Goal: Check status: Check status

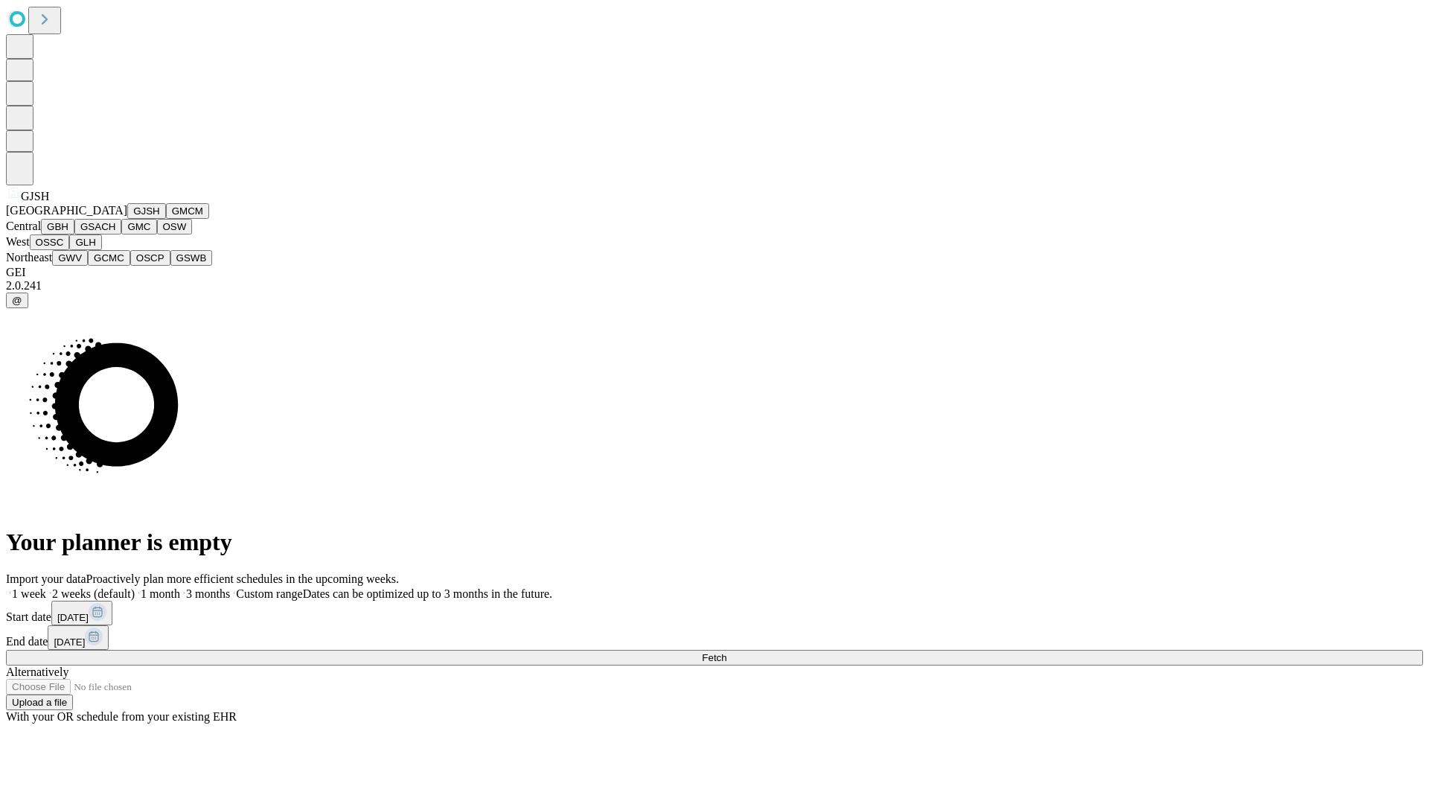
click at [127, 219] on button "GJSH" at bounding box center [146, 211] width 39 height 16
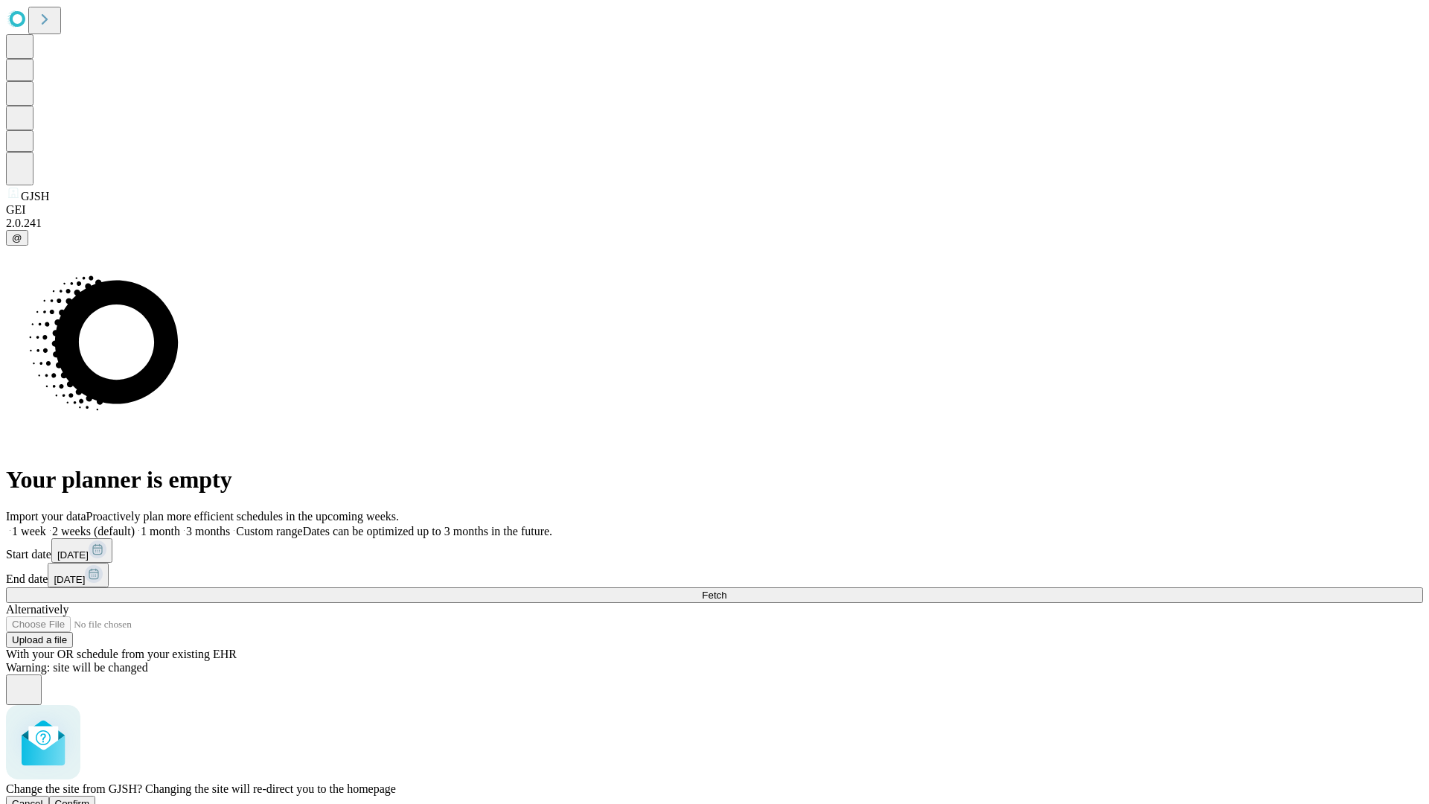
click at [90, 798] on span "Confirm" at bounding box center [72, 803] width 35 height 11
click at [180, 525] on label "1 month" at bounding box center [157, 531] width 45 height 13
click at [726, 589] on span "Fetch" at bounding box center [714, 594] width 25 height 11
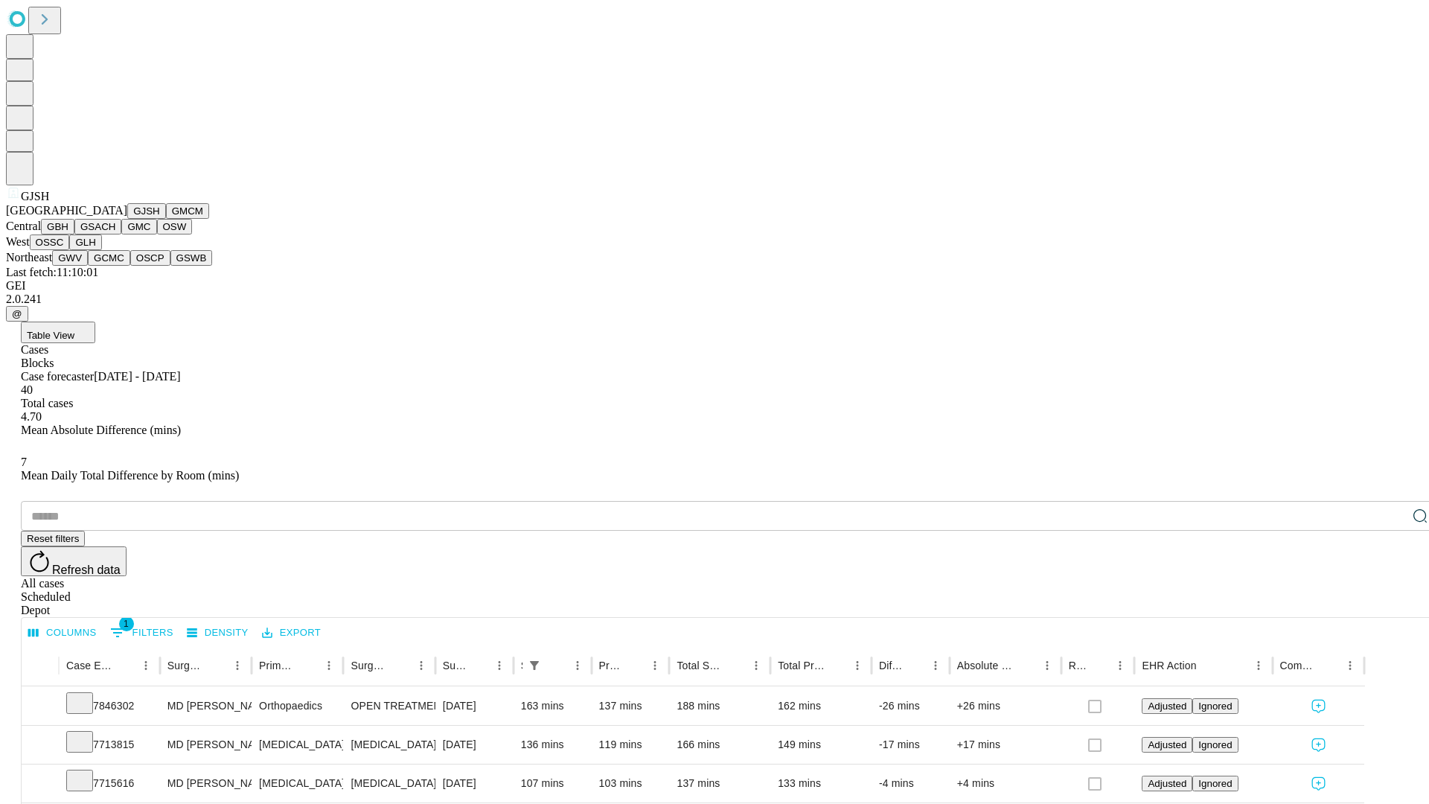
click at [166, 219] on button "GMCM" at bounding box center [187, 211] width 43 height 16
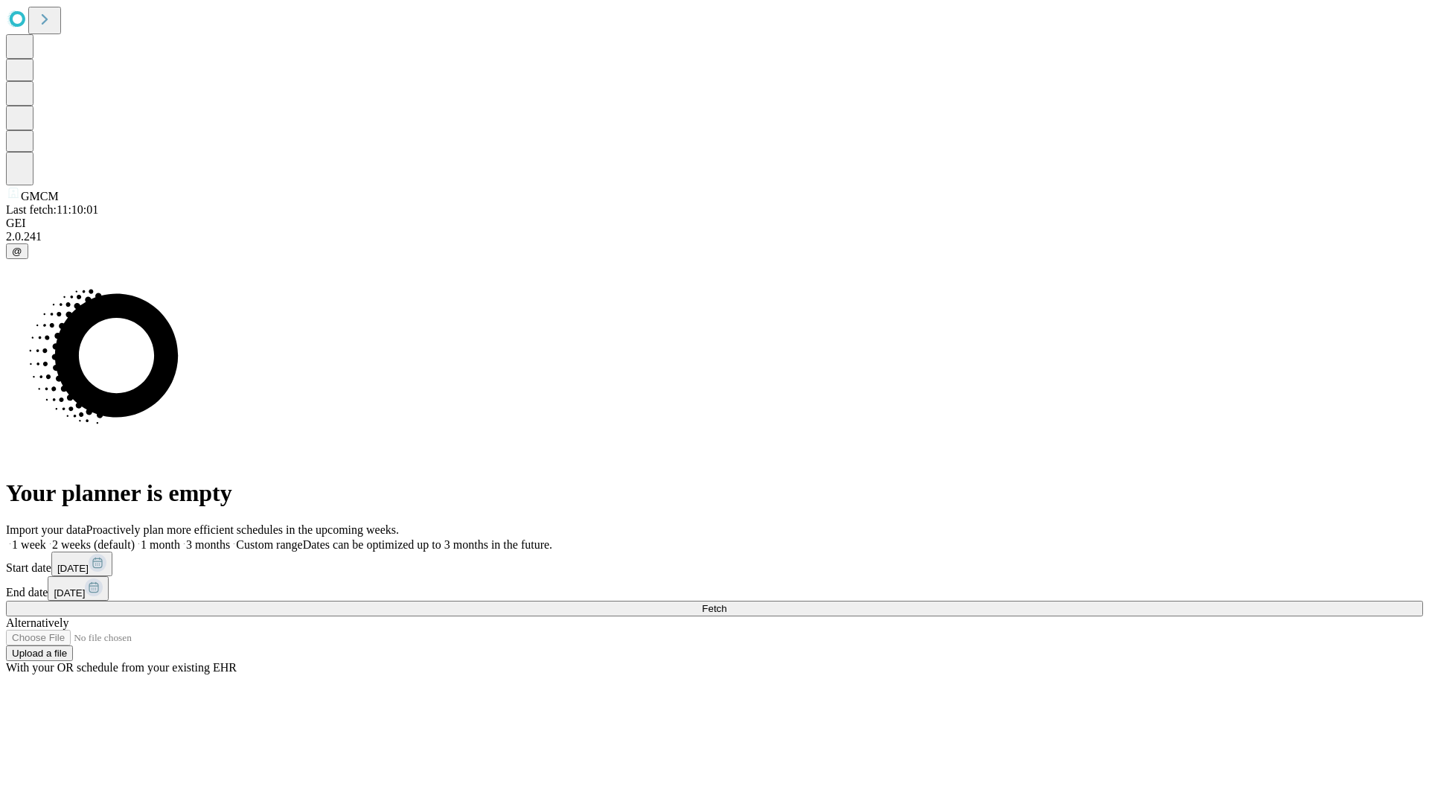
click at [180, 538] on label "1 month" at bounding box center [157, 544] width 45 height 13
click at [726, 603] on span "Fetch" at bounding box center [714, 608] width 25 height 11
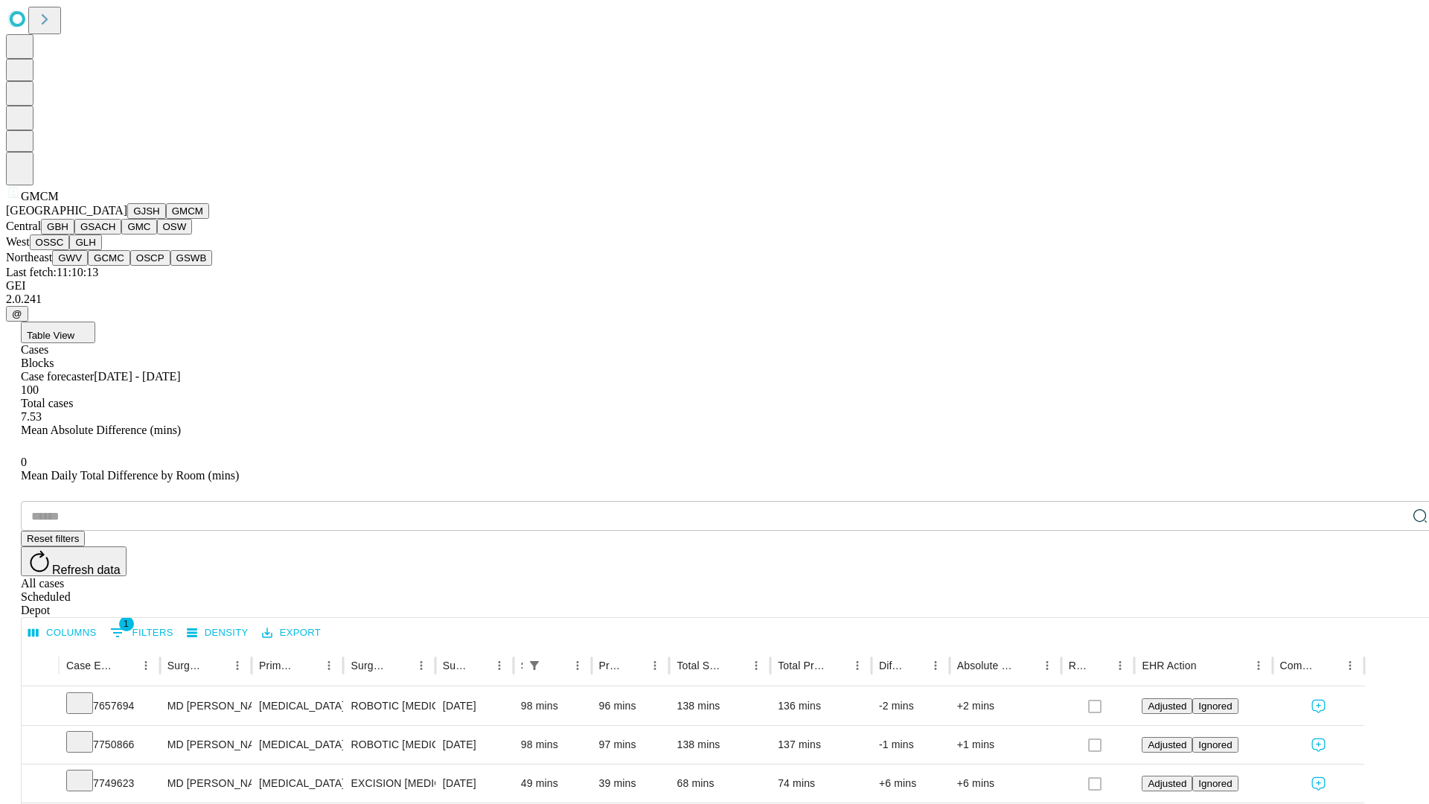
click at [74, 234] on button "GBH" at bounding box center [57, 227] width 33 height 16
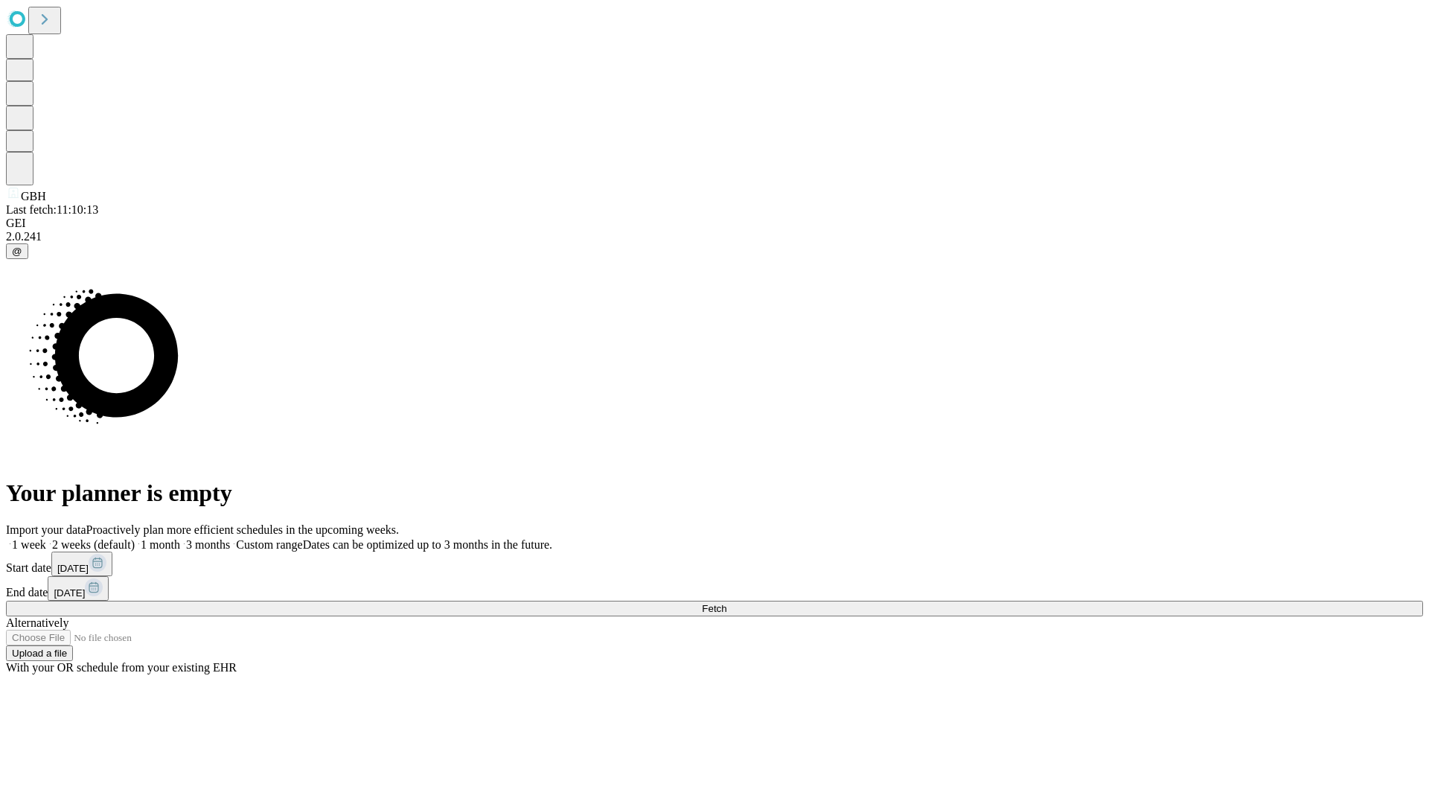
click at [180, 538] on label "1 month" at bounding box center [157, 544] width 45 height 13
click at [726, 603] on span "Fetch" at bounding box center [714, 608] width 25 height 11
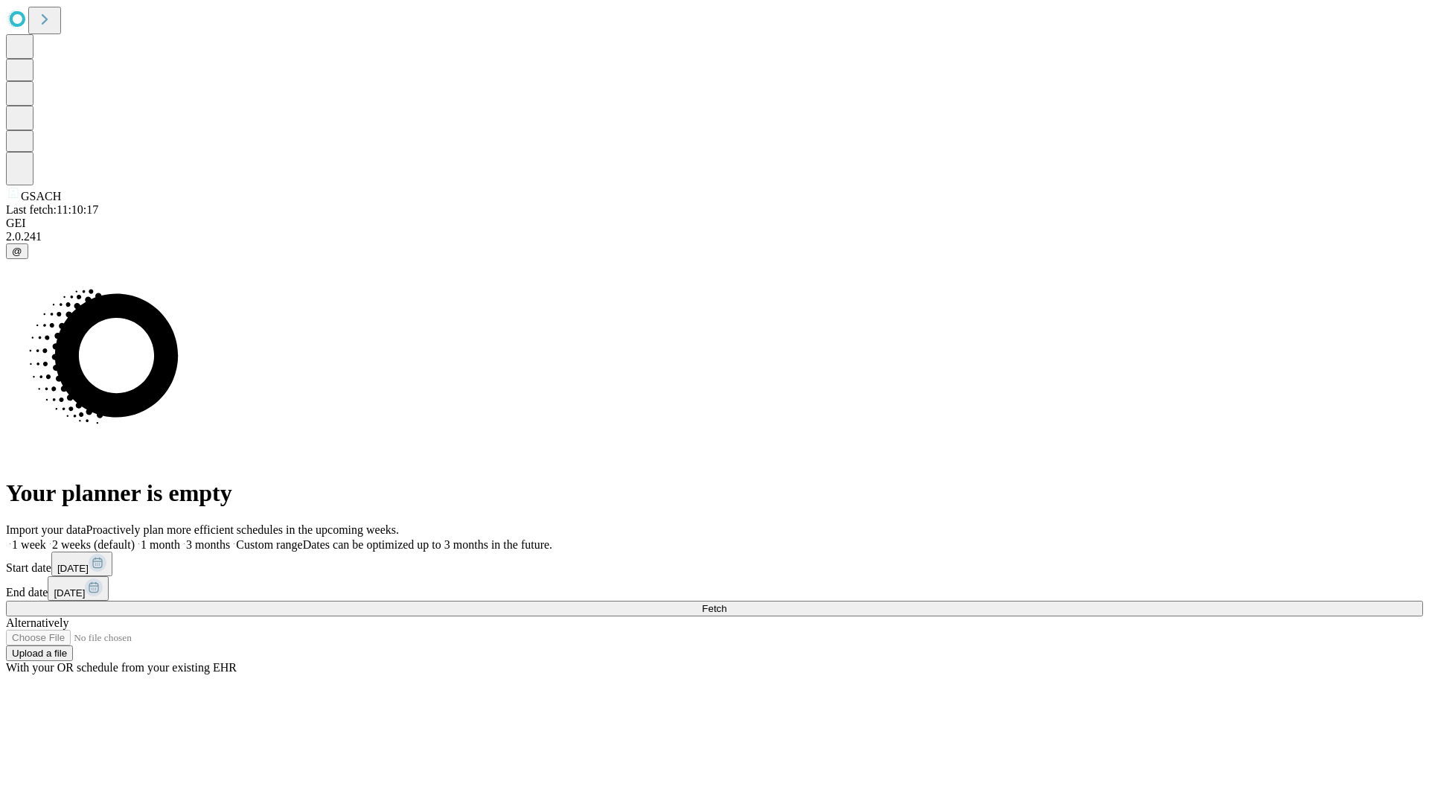
click at [180, 538] on label "1 month" at bounding box center [157, 544] width 45 height 13
click at [726, 603] on span "Fetch" at bounding box center [714, 608] width 25 height 11
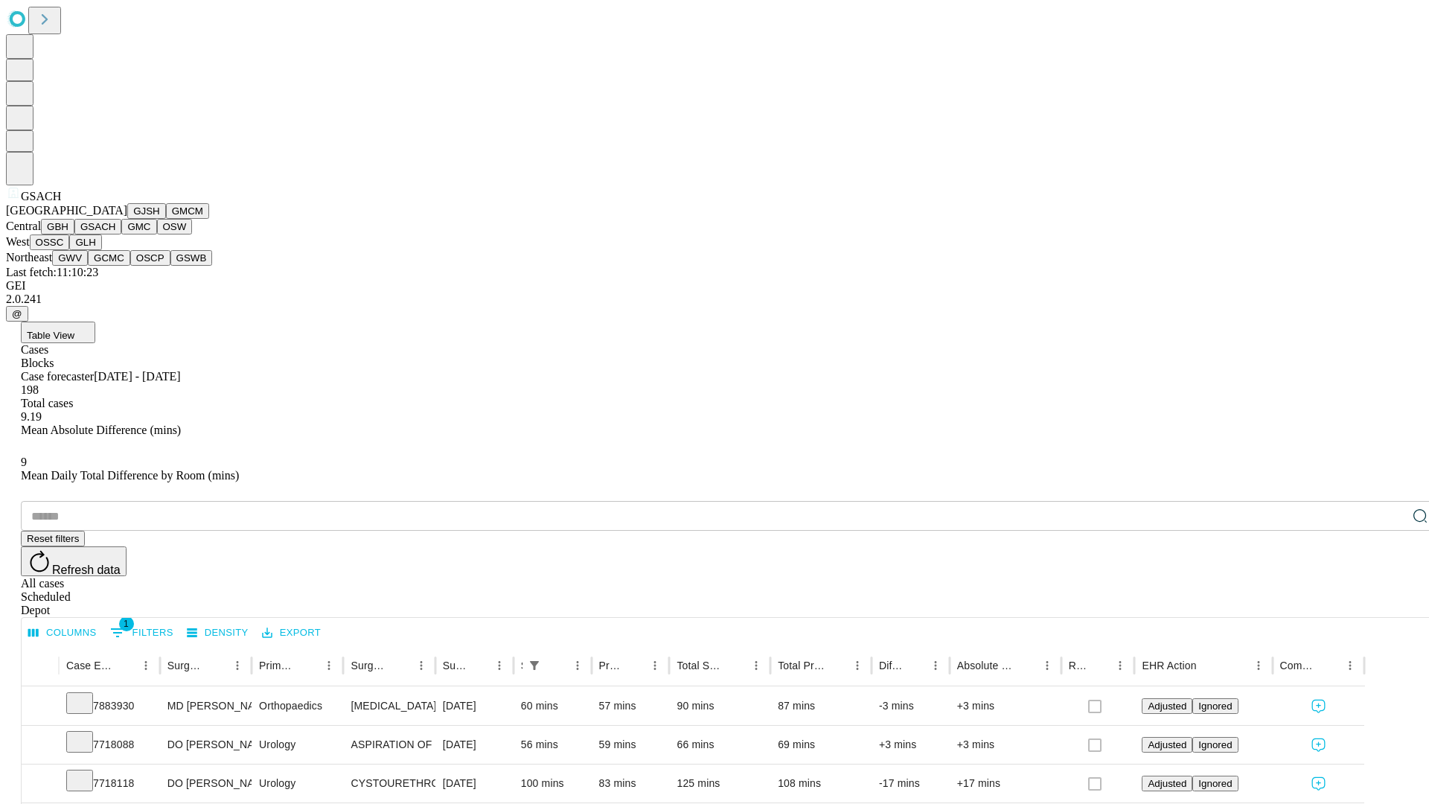
click at [121, 234] on button "GMC" at bounding box center [138, 227] width 35 height 16
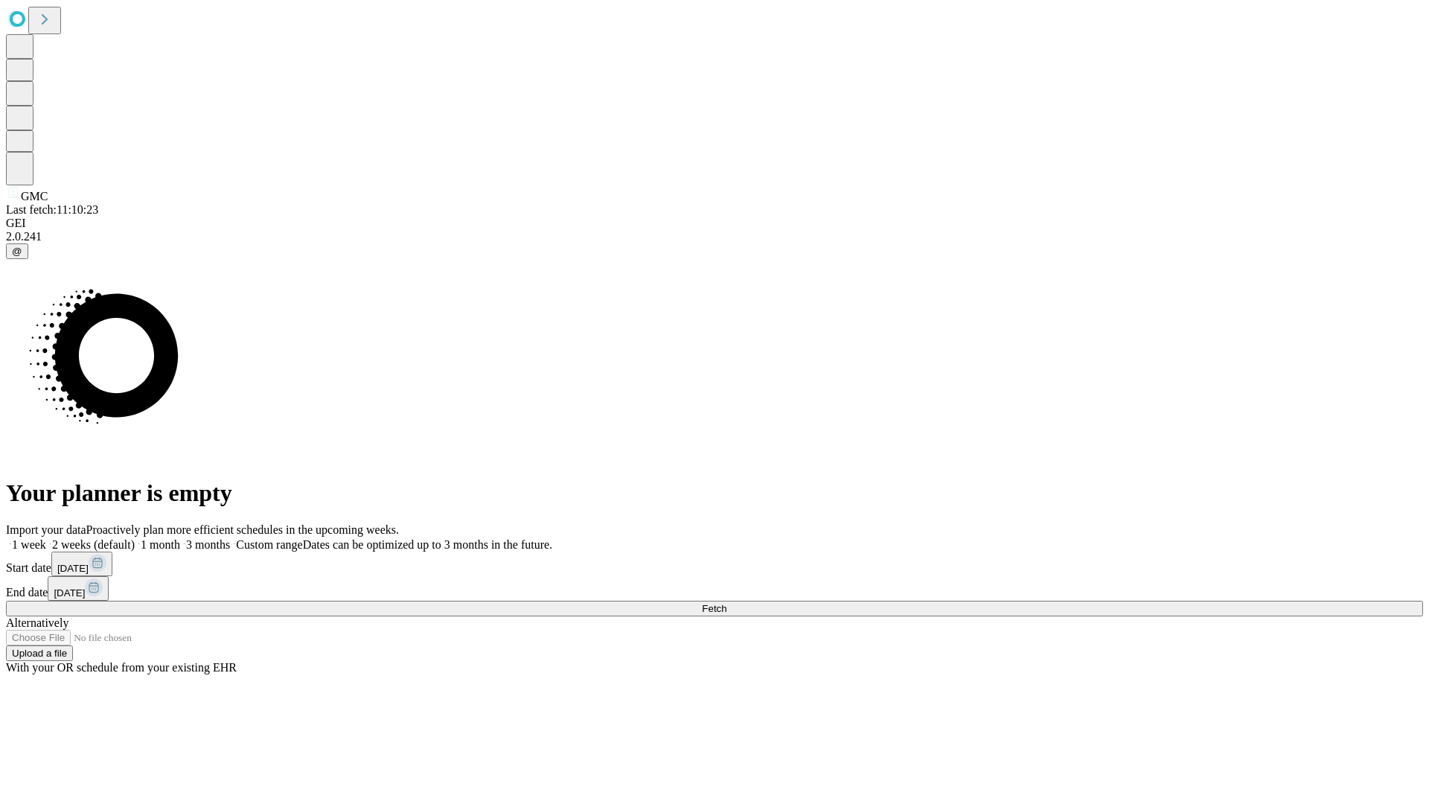
click at [180, 538] on label "1 month" at bounding box center [157, 544] width 45 height 13
click at [726, 603] on span "Fetch" at bounding box center [714, 608] width 25 height 11
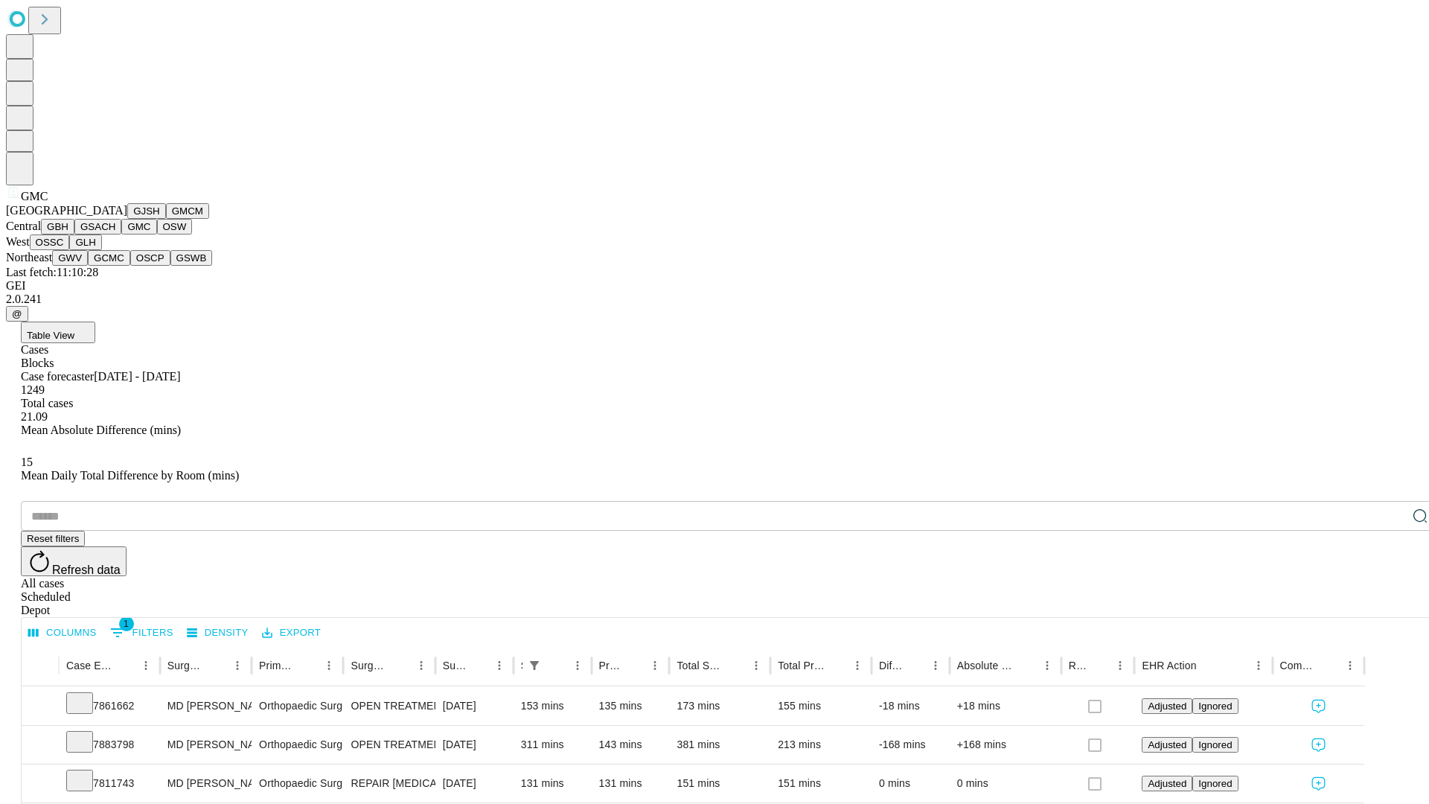
click at [157, 234] on button "OSW" at bounding box center [175, 227] width 36 height 16
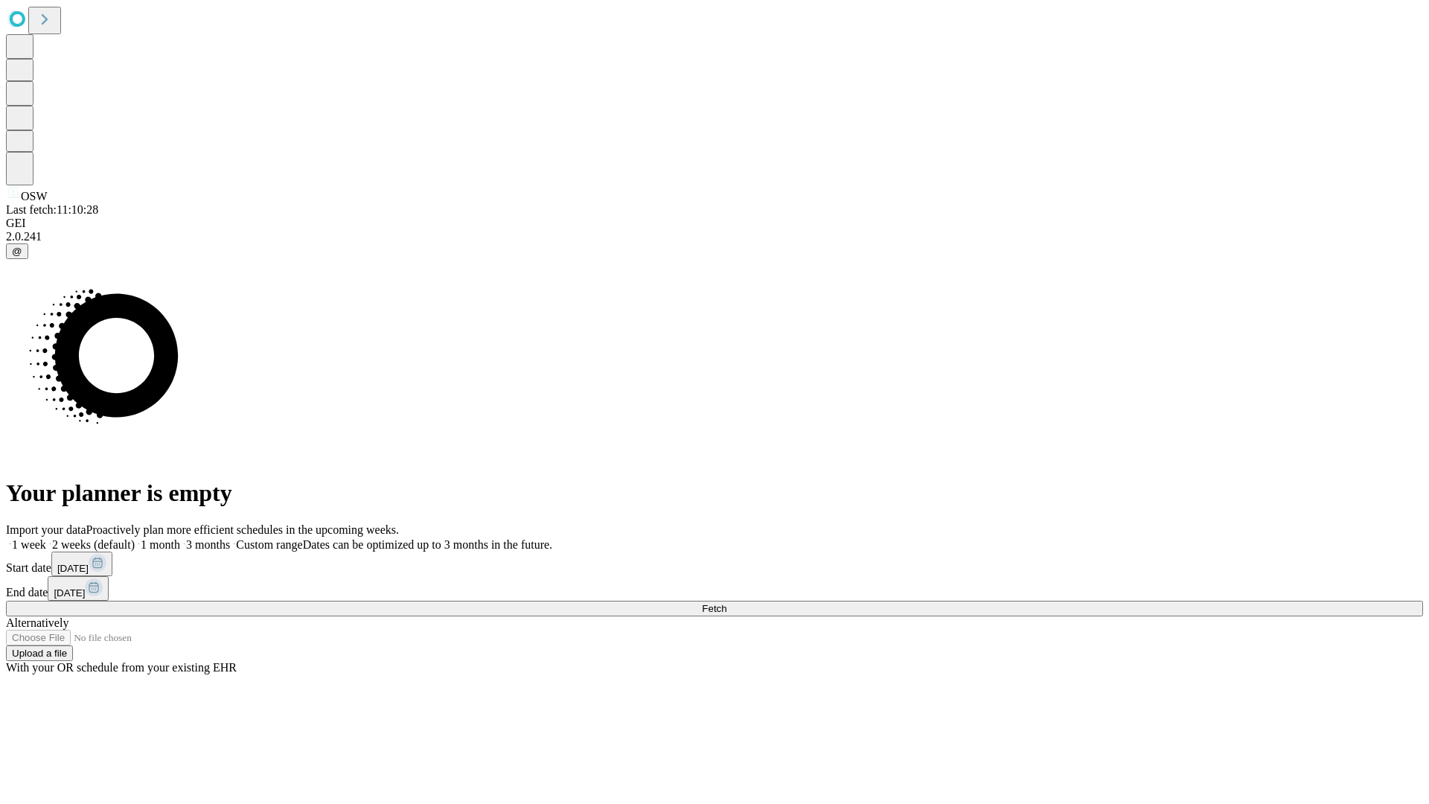
click at [180, 538] on label "1 month" at bounding box center [157, 544] width 45 height 13
click at [726, 603] on span "Fetch" at bounding box center [714, 608] width 25 height 11
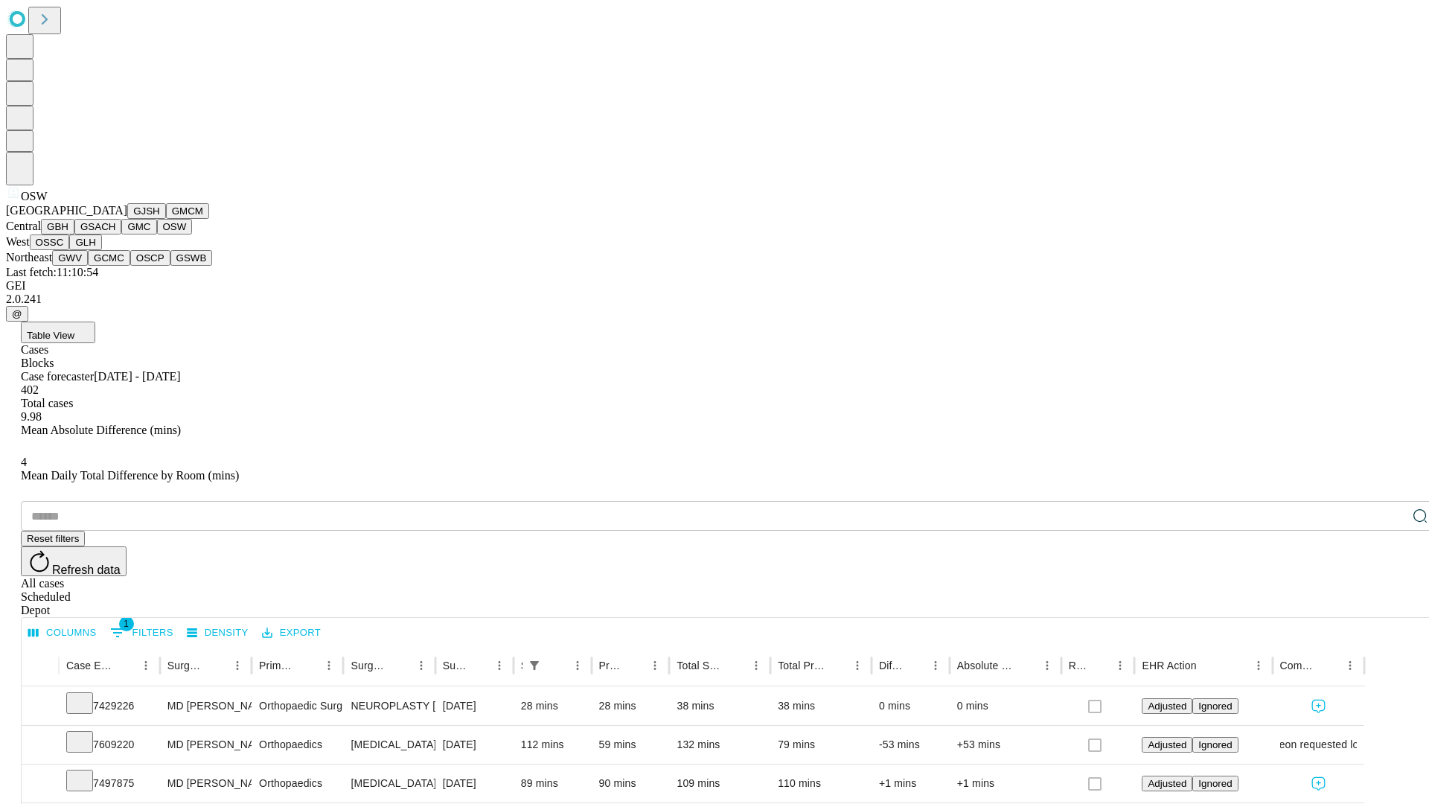
click at [70, 250] on button "OSSC" at bounding box center [50, 242] width 40 height 16
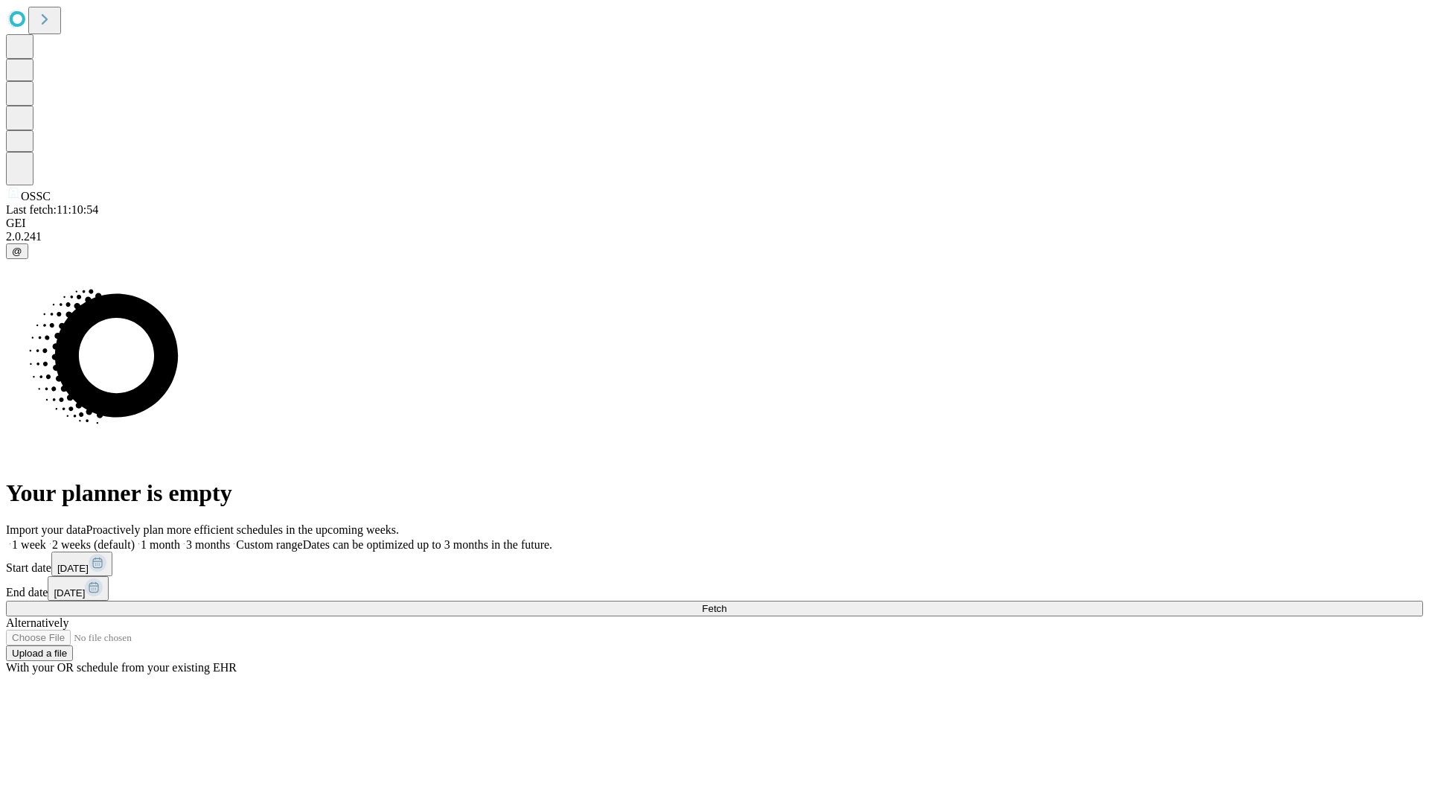
click at [180, 538] on label "1 month" at bounding box center [157, 544] width 45 height 13
click at [726, 603] on span "Fetch" at bounding box center [714, 608] width 25 height 11
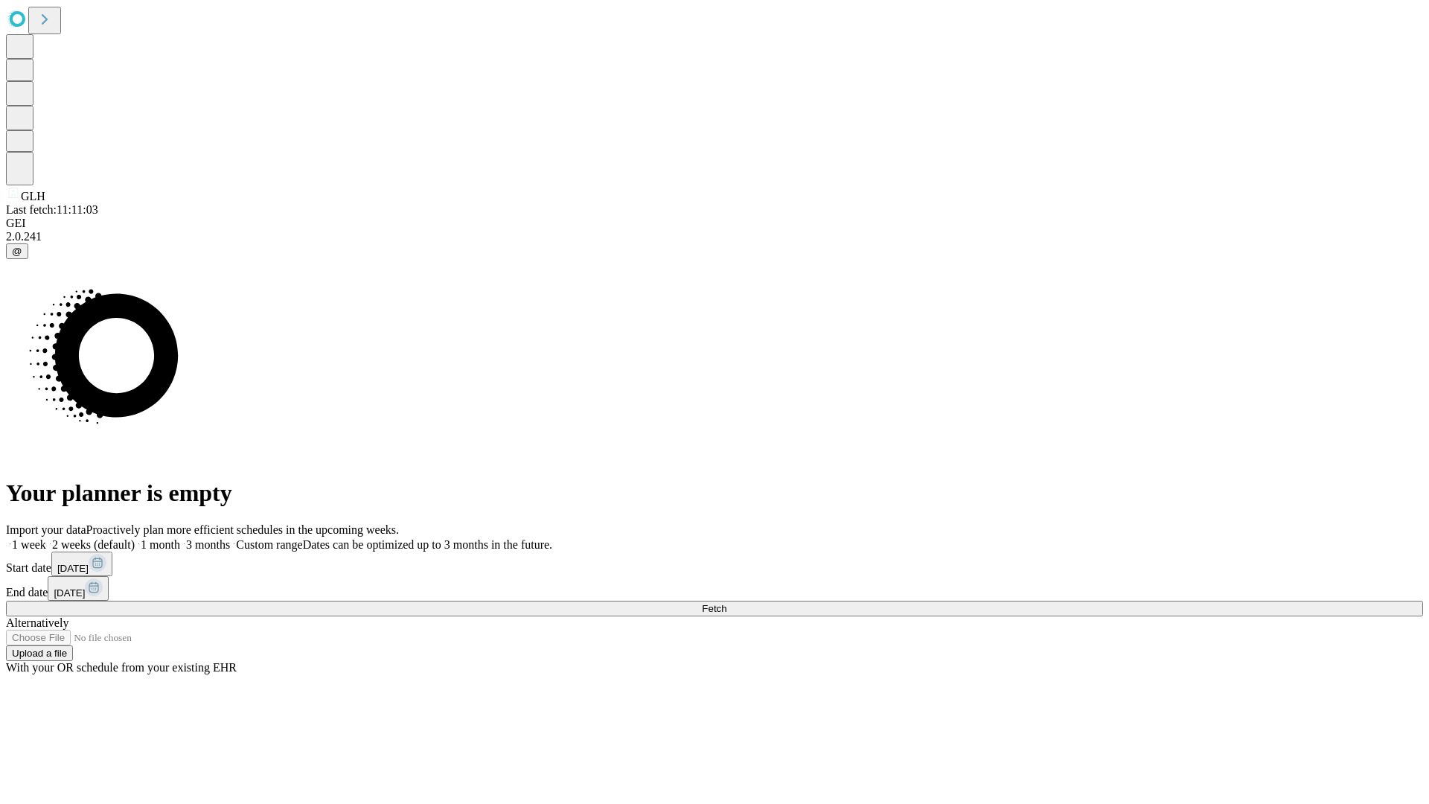
click at [180, 538] on label "1 month" at bounding box center [157, 544] width 45 height 13
click at [726, 603] on span "Fetch" at bounding box center [714, 608] width 25 height 11
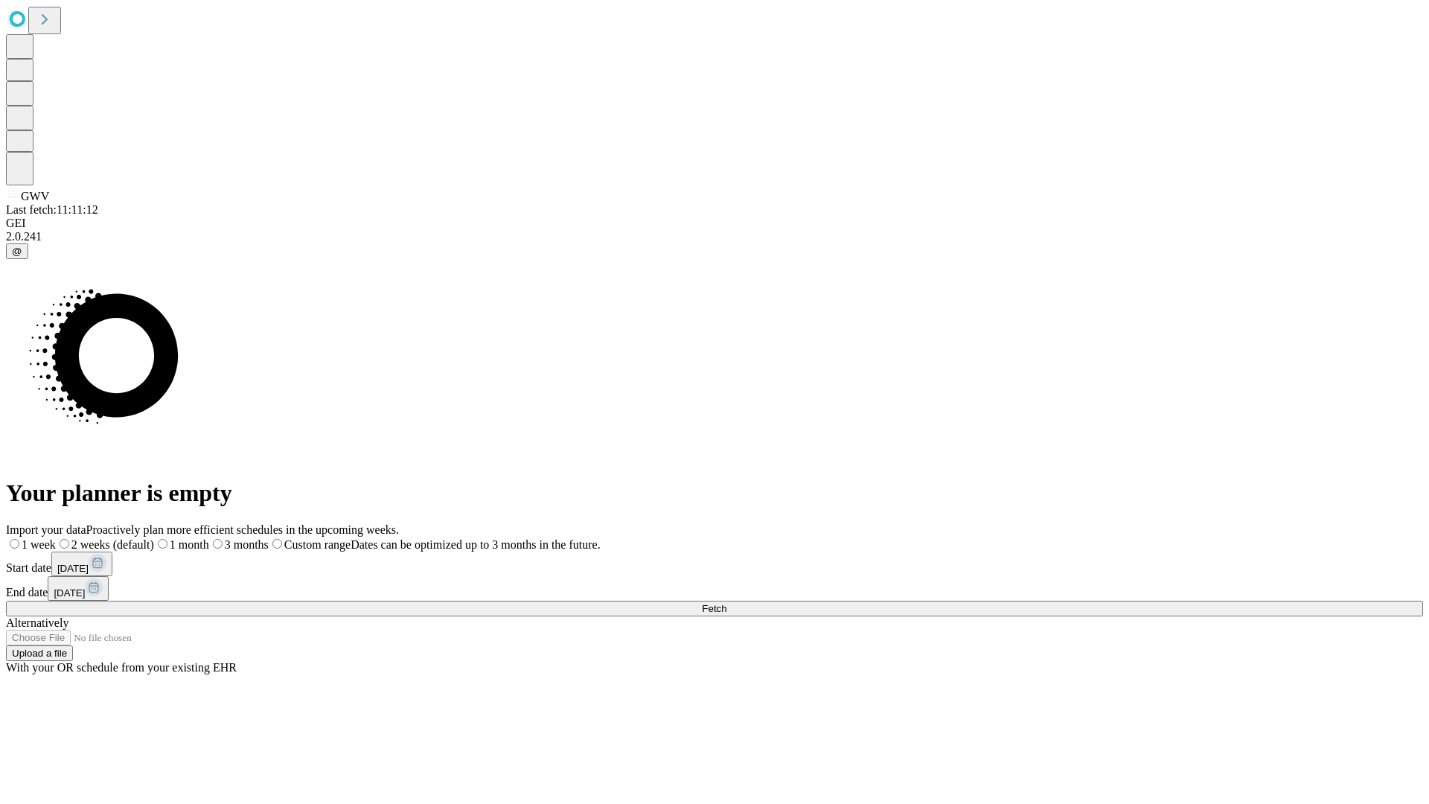
click at [726, 603] on span "Fetch" at bounding box center [714, 608] width 25 height 11
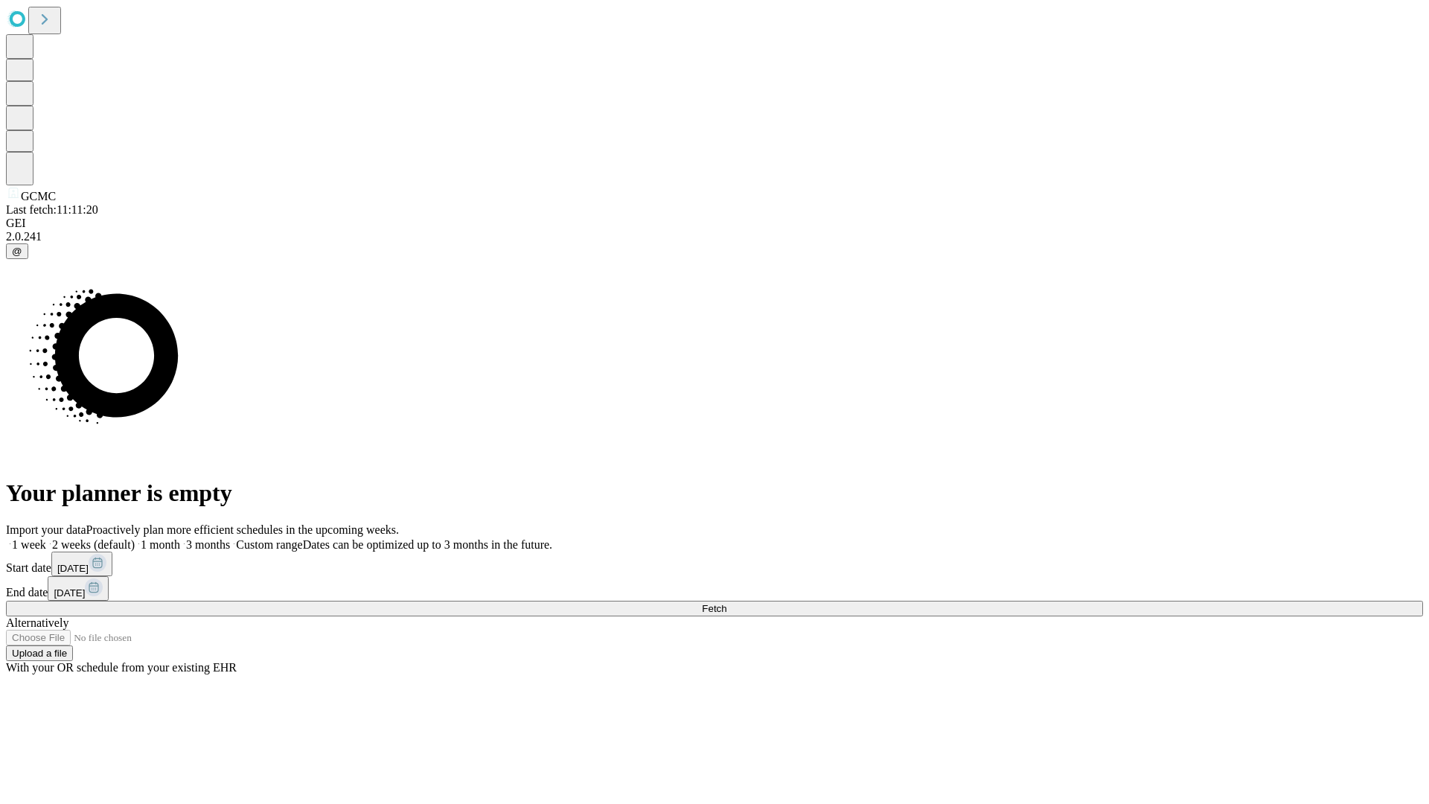
click at [180, 538] on label "1 month" at bounding box center [157, 544] width 45 height 13
click at [726, 603] on span "Fetch" at bounding box center [714, 608] width 25 height 11
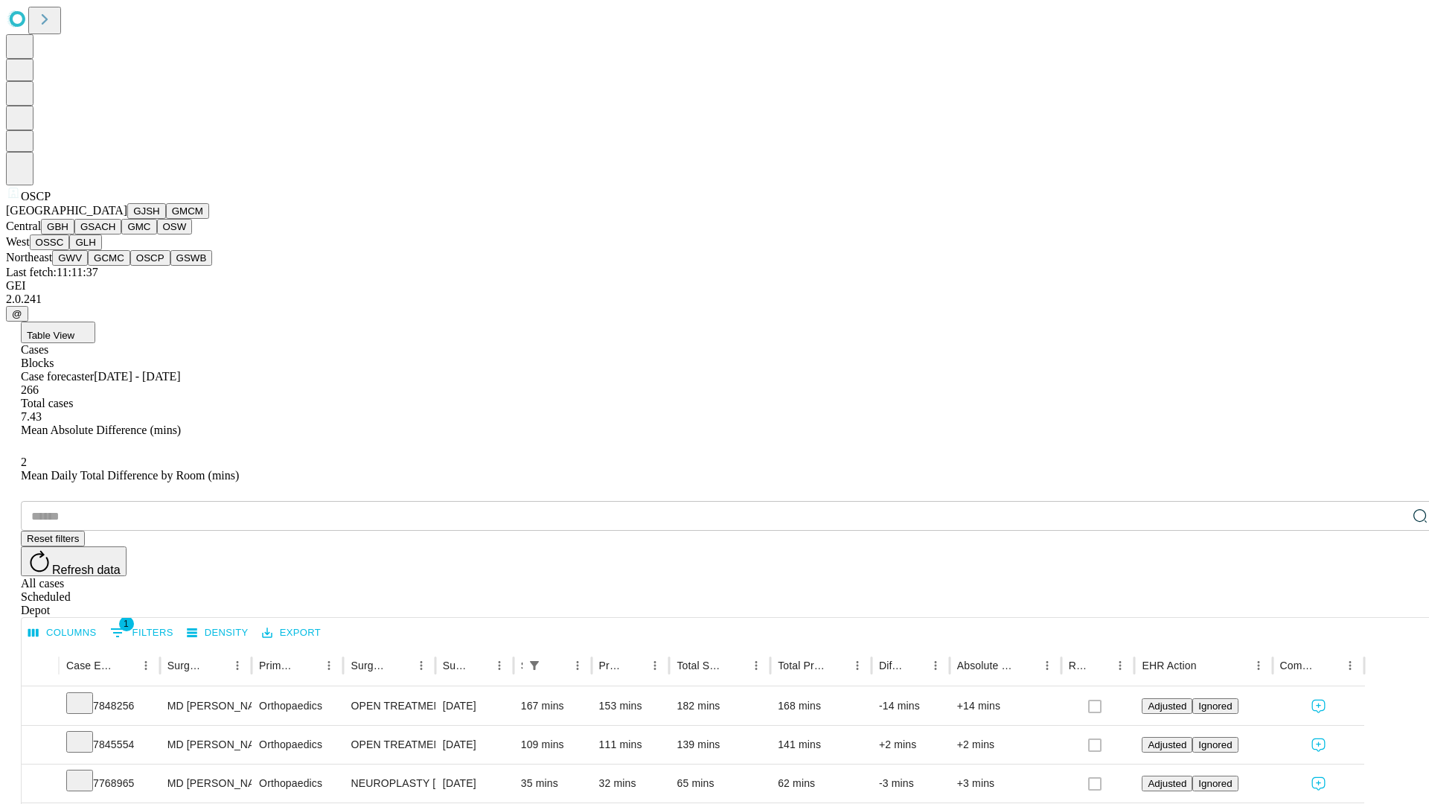
click at [170, 266] on button "GSWB" at bounding box center [191, 258] width 42 height 16
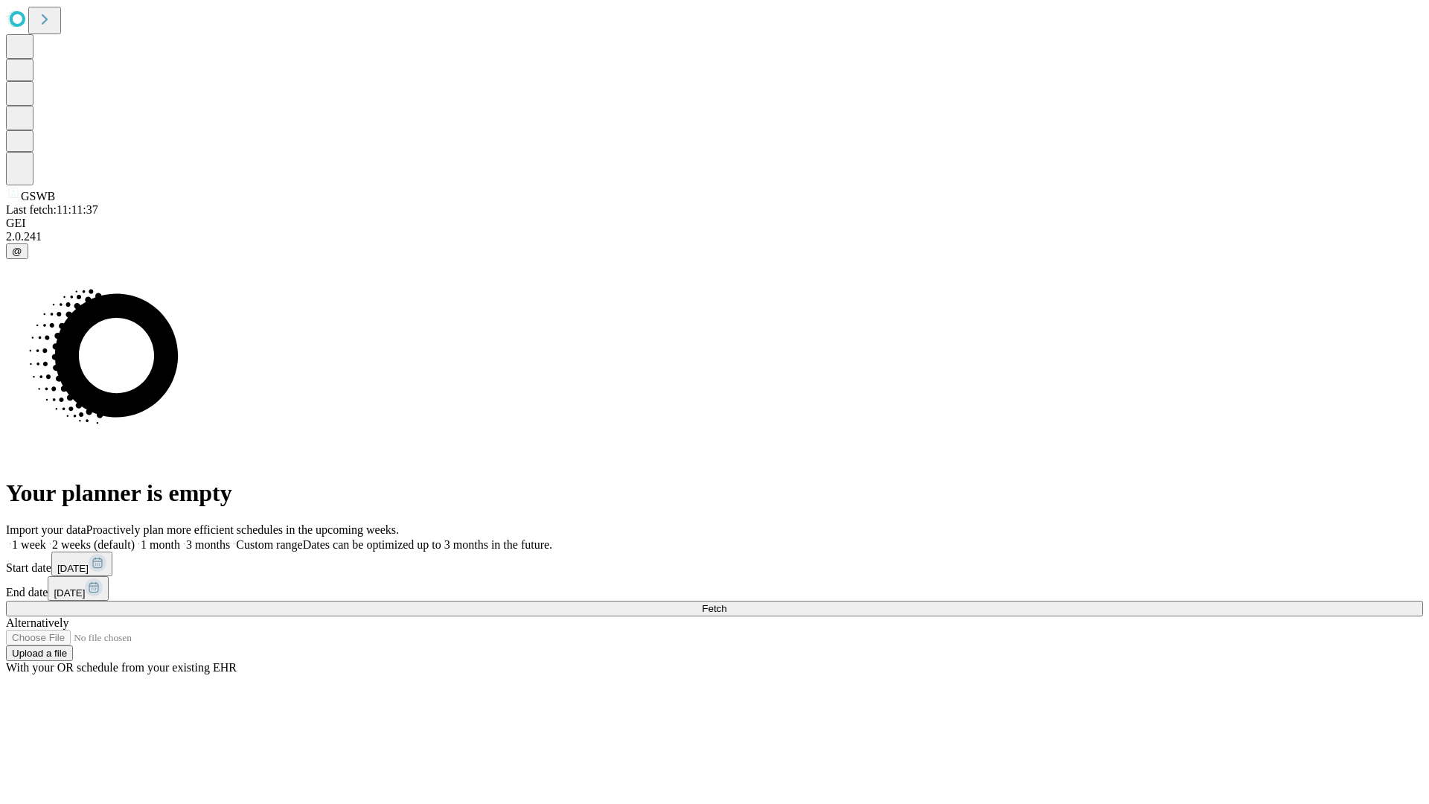
click at [180, 538] on label "1 month" at bounding box center [157, 544] width 45 height 13
click at [726, 603] on span "Fetch" at bounding box center [714, 608] width 25 height 11
